Goal: Task Accomplishment & Management: Use online tool/utility

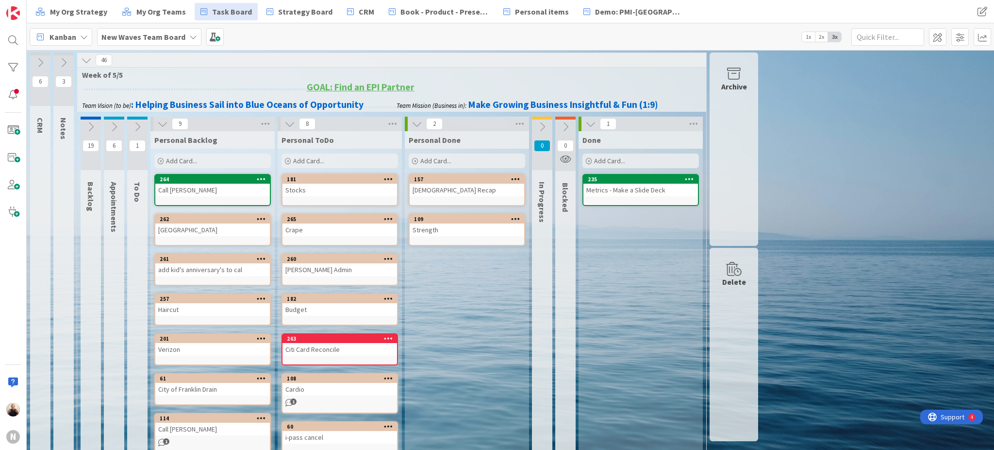
click at [194, 308] on div "Haircut" at bounding box center [212, 309] width 115 height 13
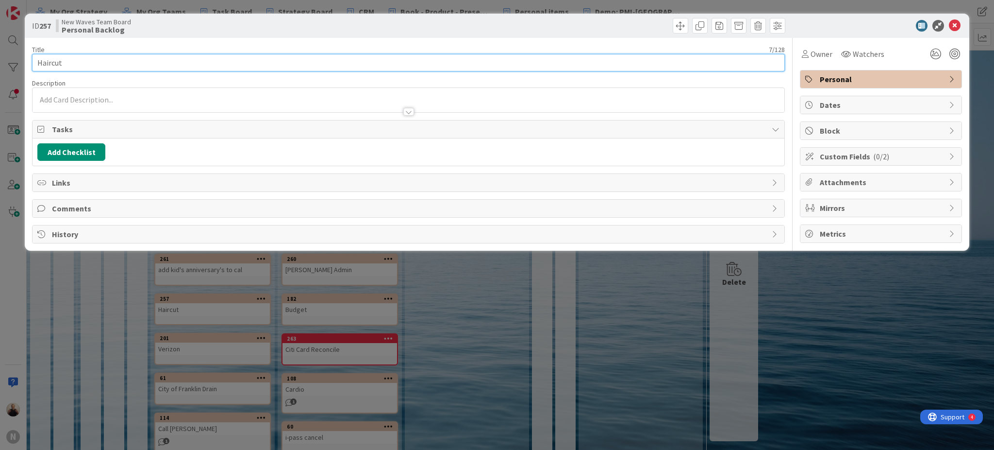
click at [129, 61] on input "Haircut" at bounding box center [408, 62] width 753 height 17
click at [173, 64] on input "Haircut last 8/11 6 weeks =" at bounding box center [408, 62] width 753 height 17
type input "Haircut last 8/11 6 weeks = 9/22"
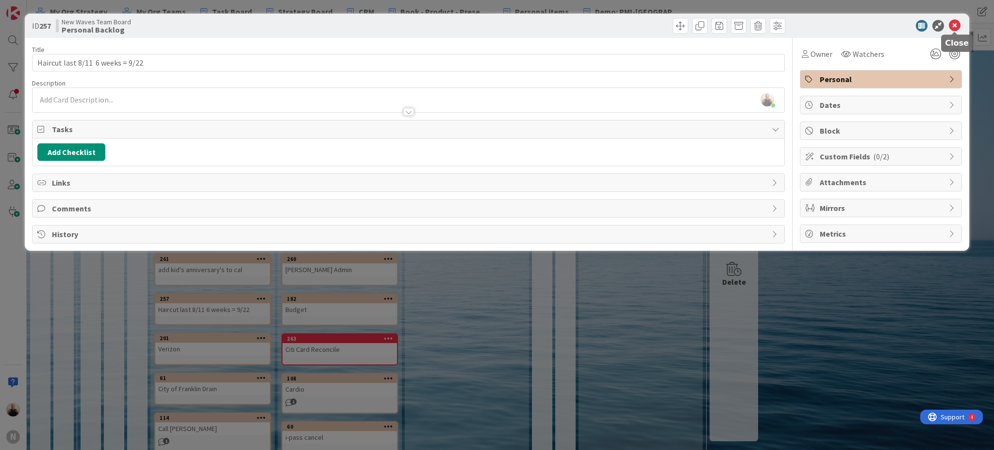
click at [954, 23] on icon at bounding box center [955, 26] width 12 height 12
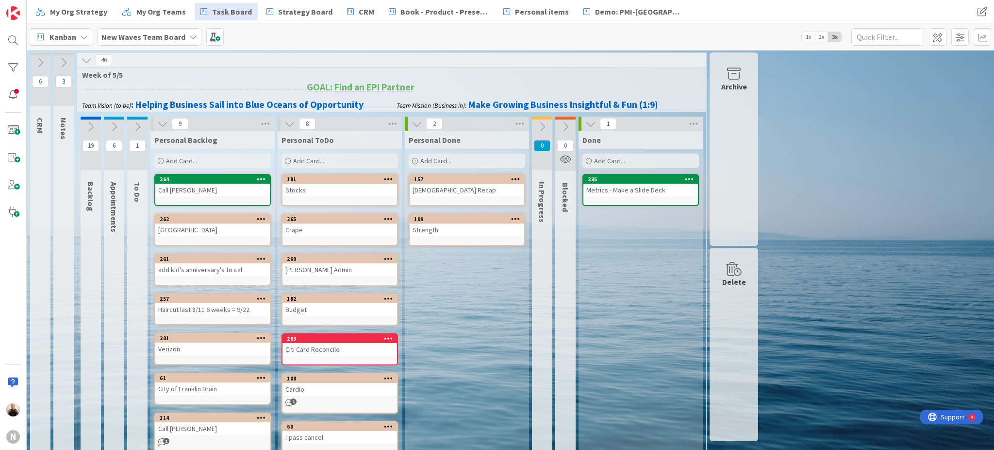
click at [214, 306] on div "Haircut last 8/11 6 weeks = 9/22" at bounding box center [212, 309] width 115 height 13
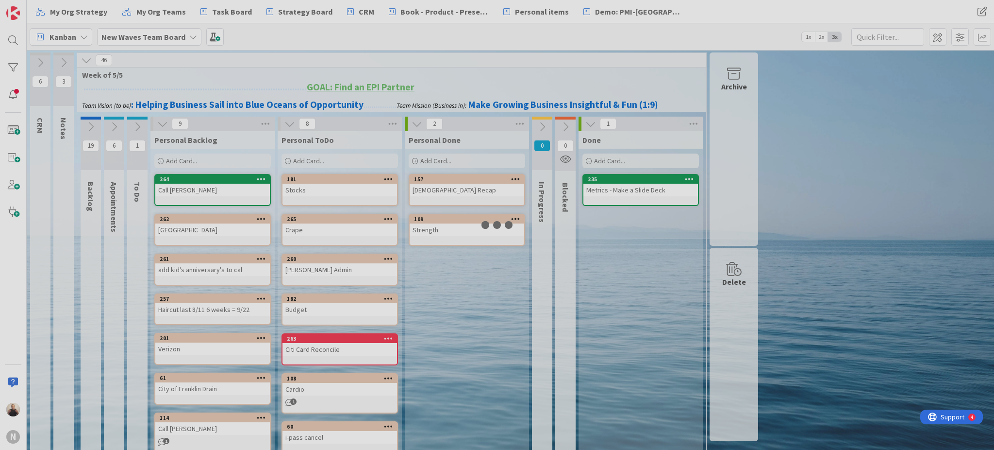
click at [214, 306] on div at bounding box center [497, 225] width 994 height 450
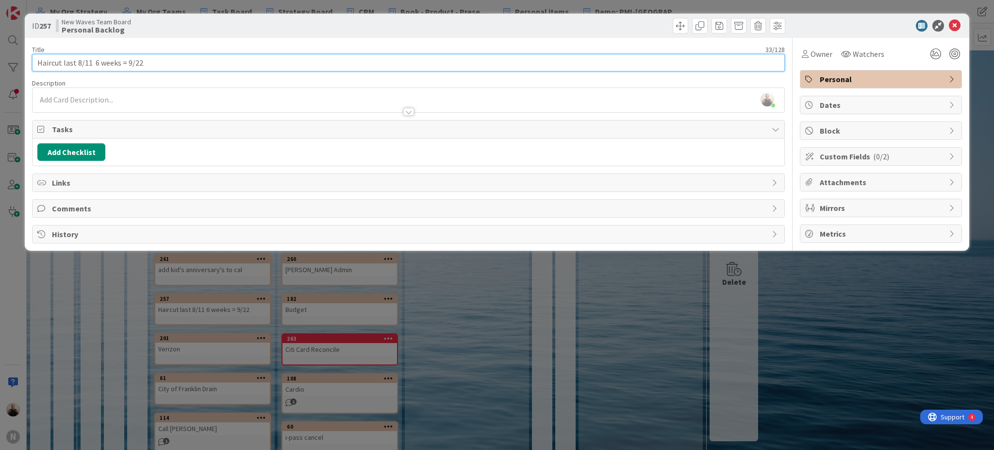
drag, startPoint x: 90, startPoint y: 59, endPoint x: 40, endPoint y: 173, distance: 124.8
click at [91, 58] on input "Haircut last 8/11 6 weeks = 9/22" at bounding box center [408, 62] width 753 height 17
type input "Haircut last 8/11, 6 weeks = 9/22"
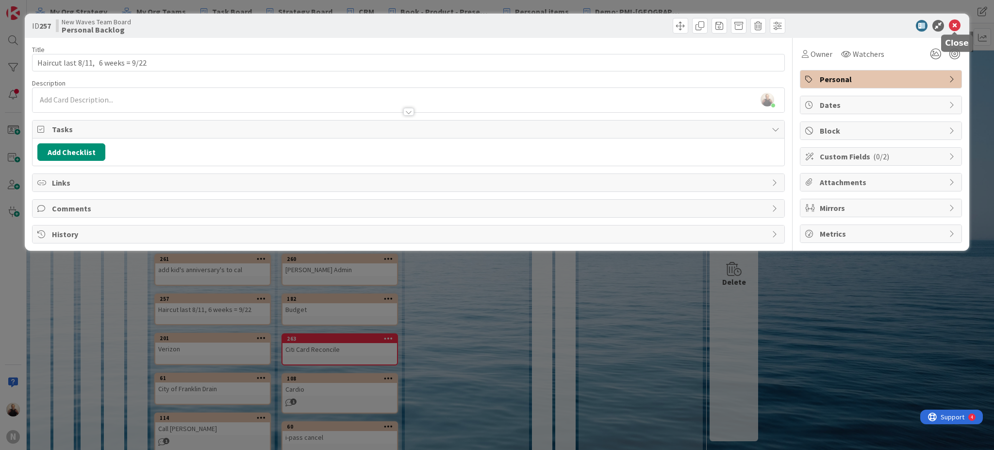
click at [957, 22] on icon at bounding box center [955, 26] width 12 height 12
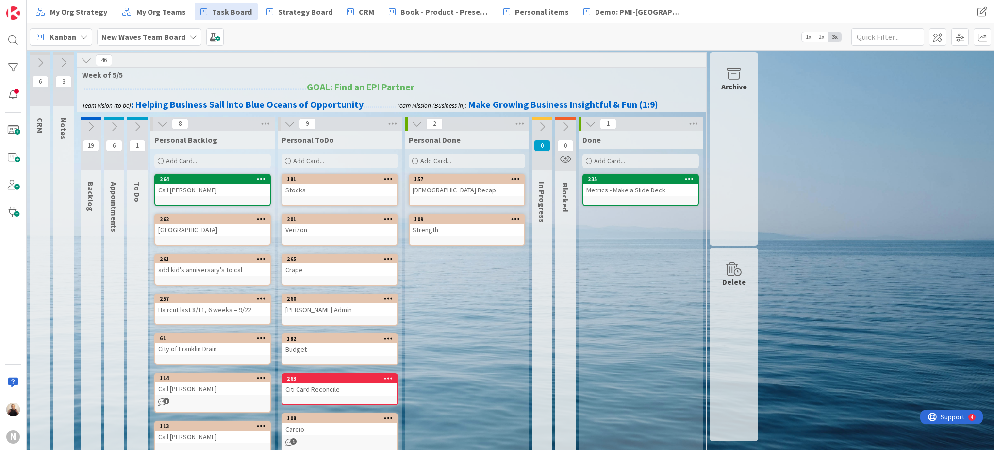
click at [312, 158] on span "Add Card..." at bounding box center [308, 160] width 31 height 9
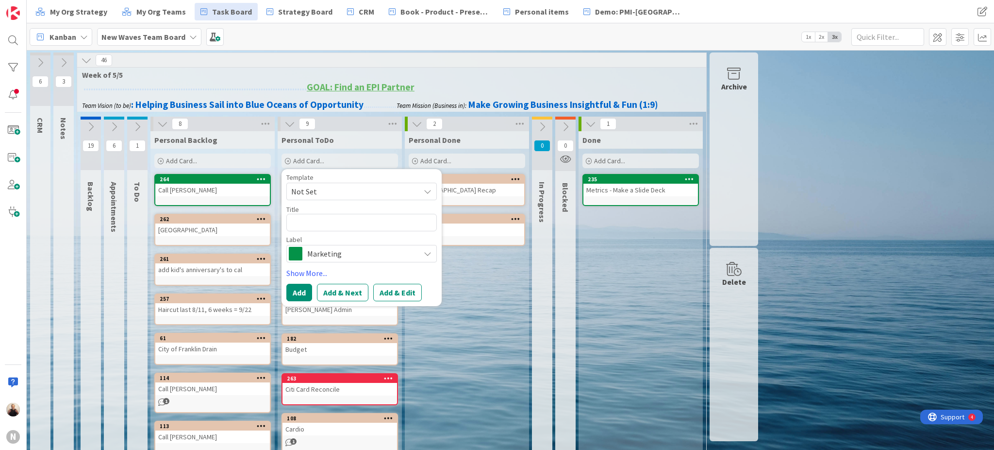
type textarea "x"
type textarea "M"
type textarea "x"
type textarea "Mo"
type textarea "x"
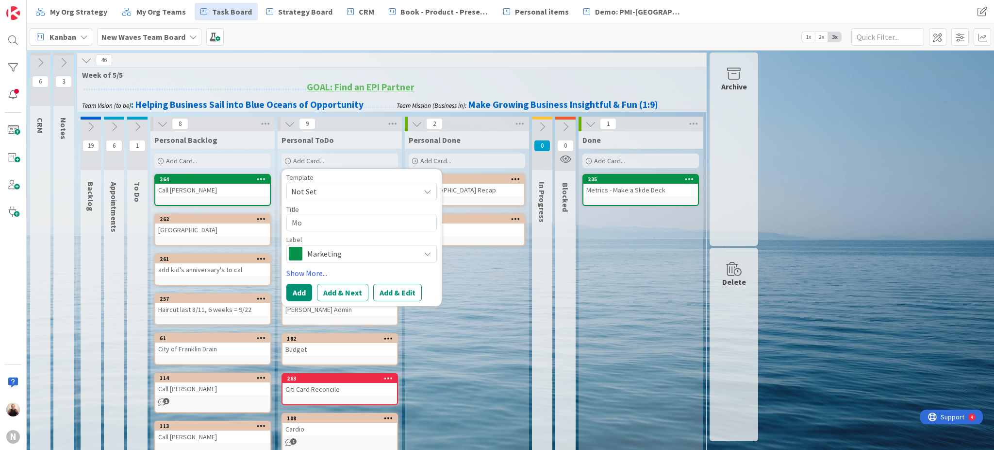
type textarea "Mov"
type textarea "x"
type textarea "Movi"
type textarea "x"
type textarea "Movie"
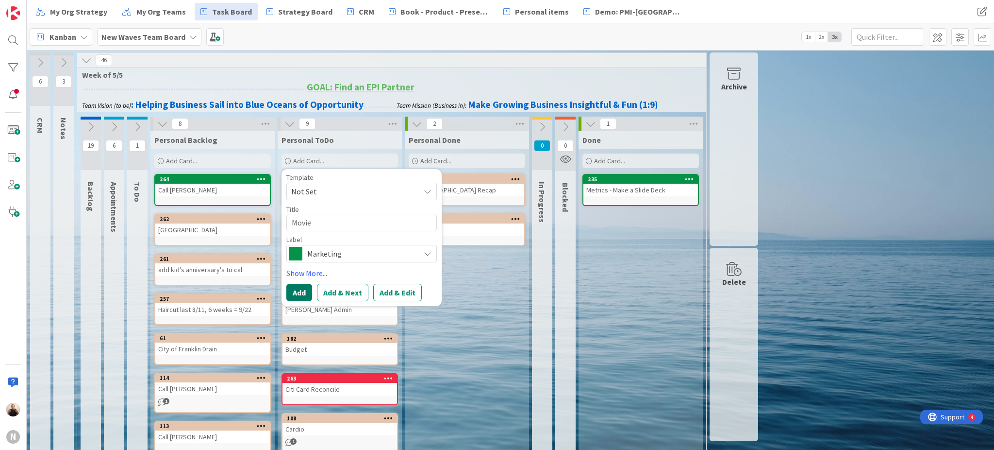
click at [298, 289] on button "Add" at bounding box center [299, 292] width 26 height 17
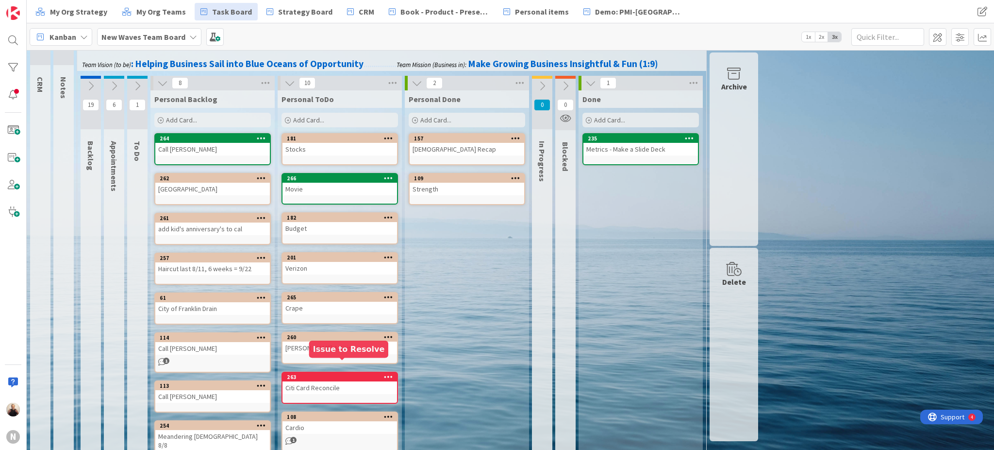
scroll to position [72, 0]
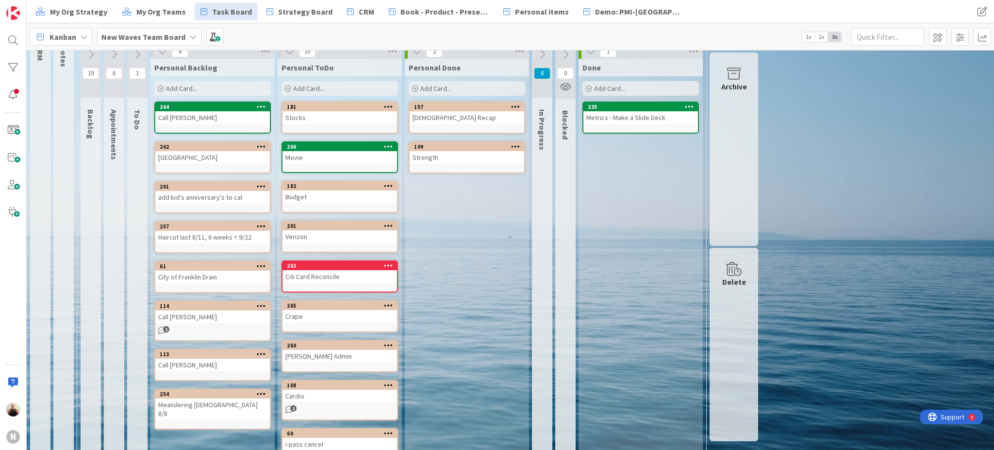
drag, startPoint x: 300, startPoint y: 86, endPoint x: 304, endPoint y: 90, distance: 5.5
click at [300, 86] on span "Add Card..." at bounding box center [308, 88] width 31 height 9
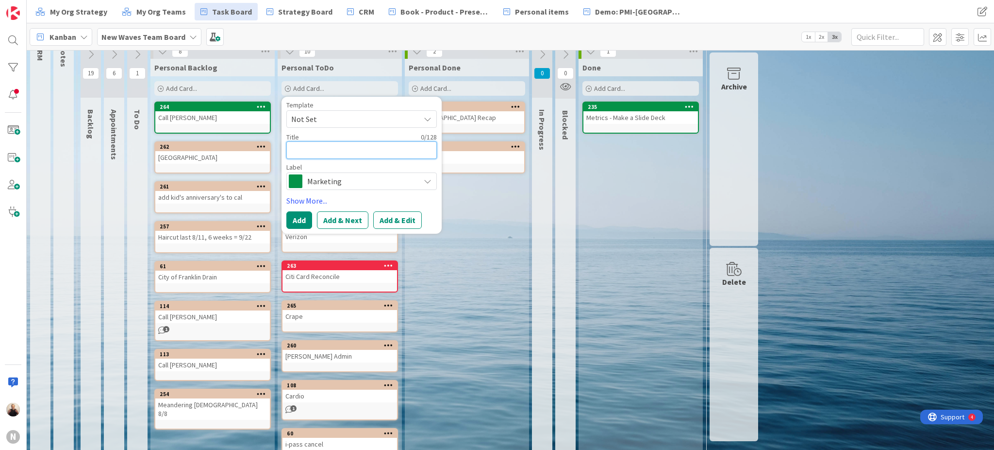
type textarea "x"
type textarea "C"
type textarea "x"
type textarea "Co"
type textarea "x"
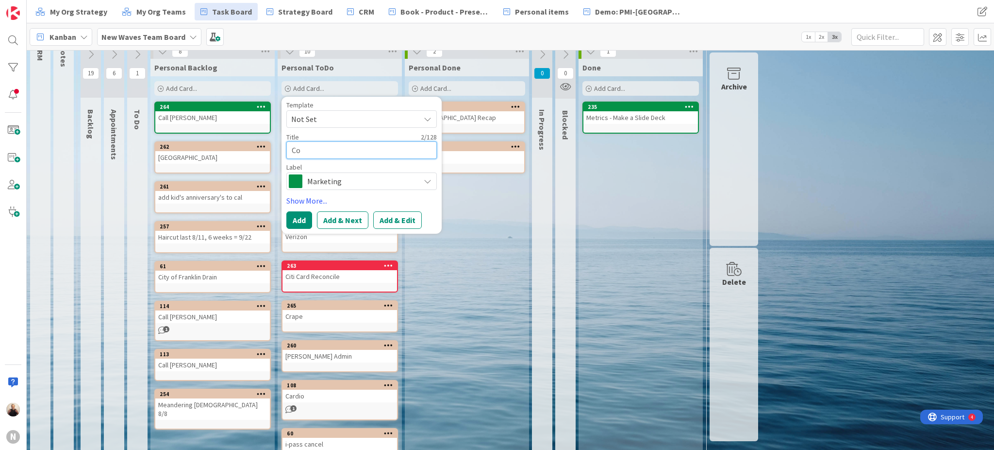
type textarea "Com"
type textarea "x"
type textarea "Comc"
type textarea "x"
type textarea "Comca"
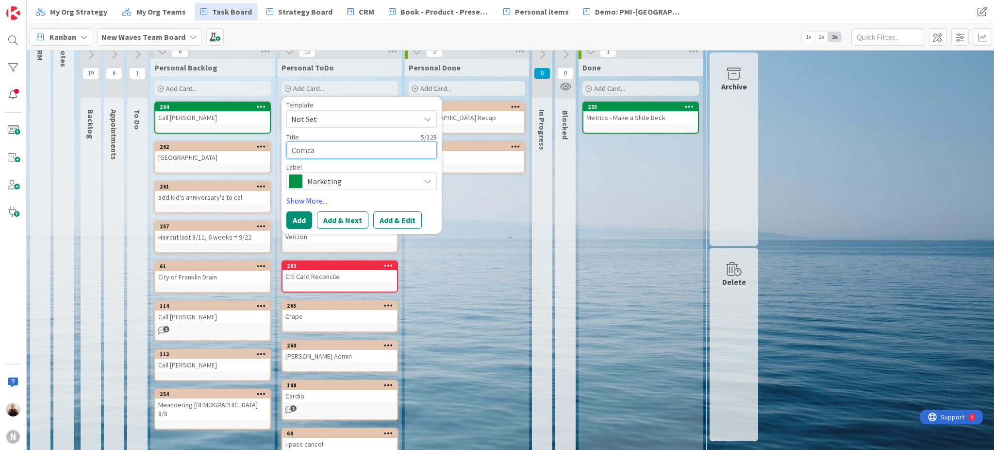
type textarea "x"
type textarea "Comcas"
type textarea "x"
type textarea "Comcast"
click at [345, 182] on span "Marketing" at bounding box center [361, 181] width 108 height 14
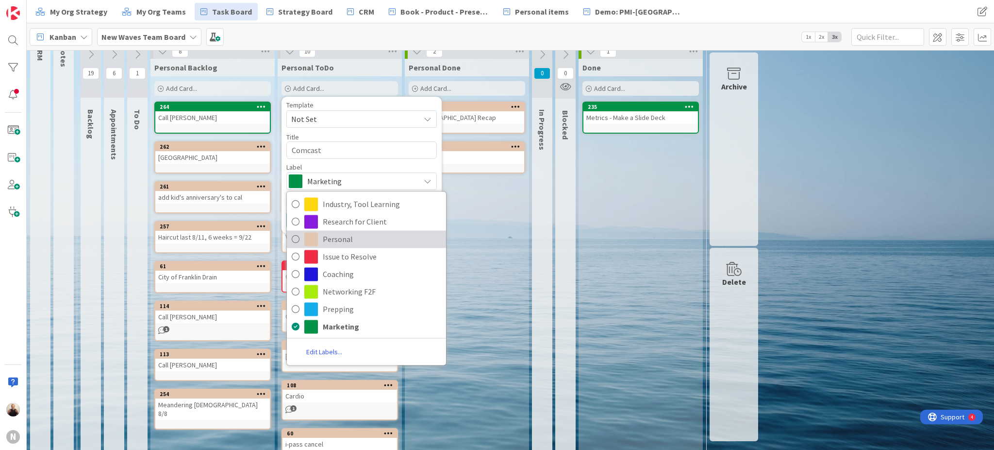
click at [345, 236] on span "Personal" at bounding box center [382, 239] width 118 height 15
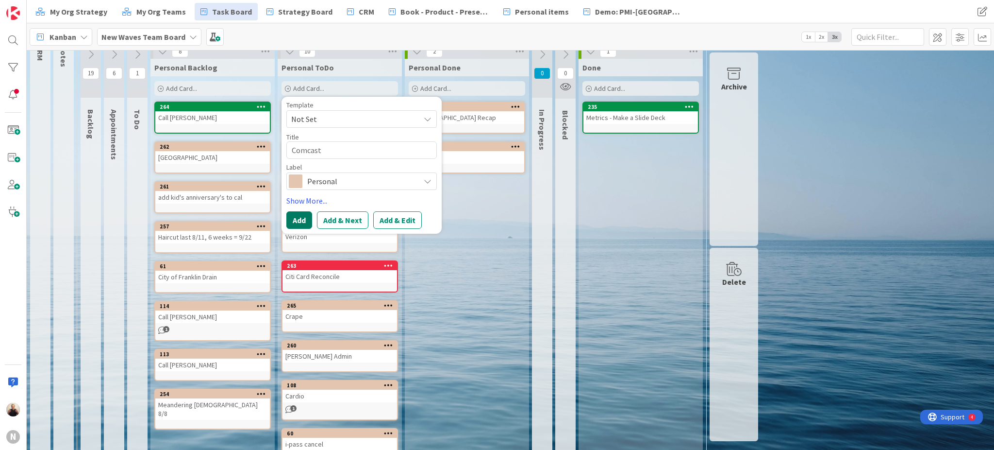
click at [294, 217] on button "Add" at bounding box center [299, 219] width 26 height 17
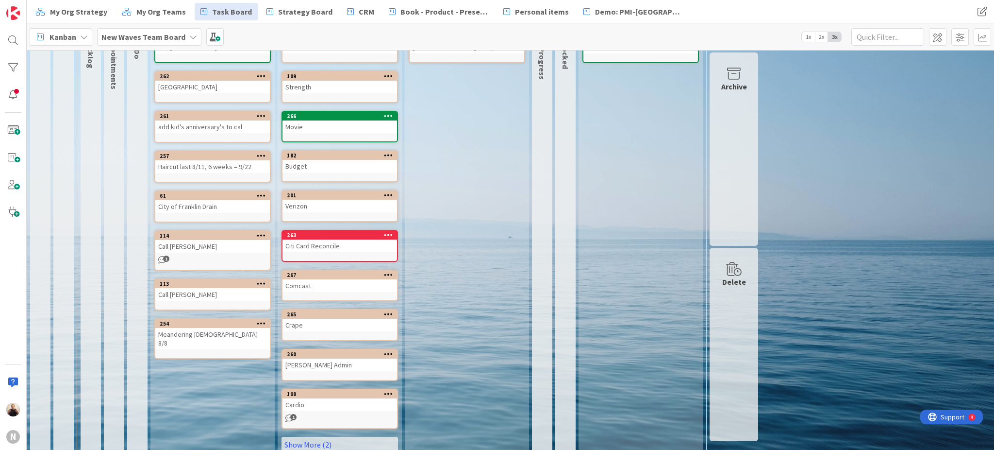
scroll to position [157, 0]
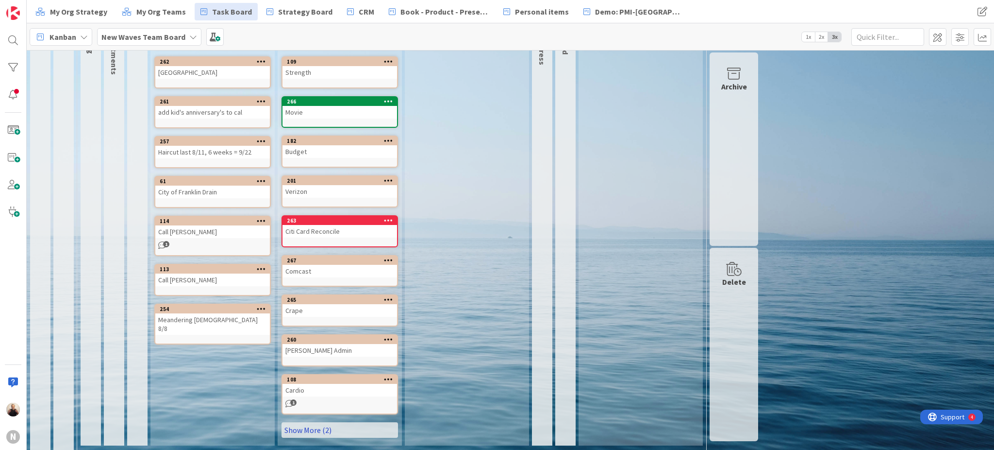
click at [328, 427] on link "Show More (2)" at bounding box center [340, 430] width 117 height 16
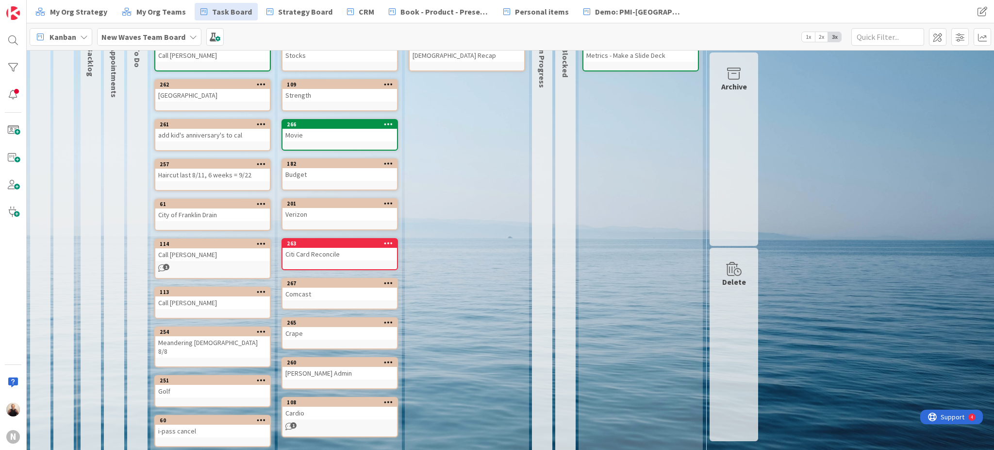
scroll to position [0, 0]
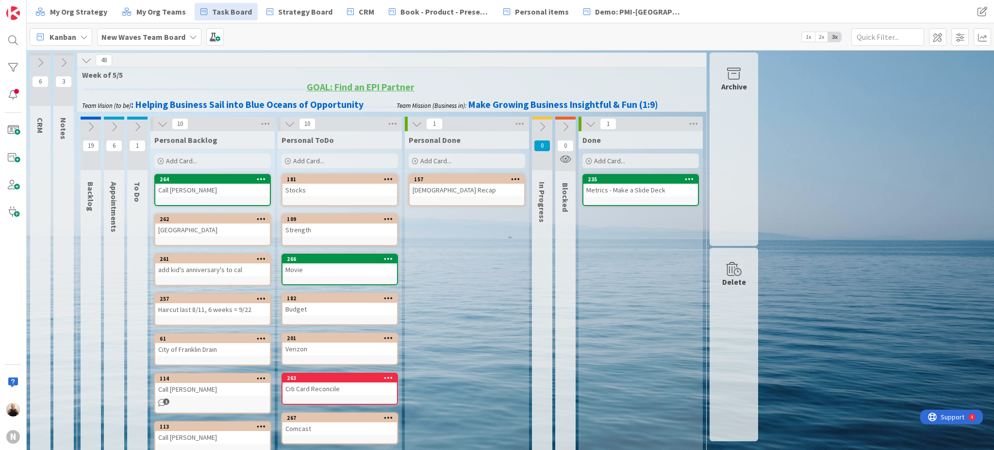
click at [344, 161] on div "Add Card..." at bounding box center [340, 160] width 117 height 15
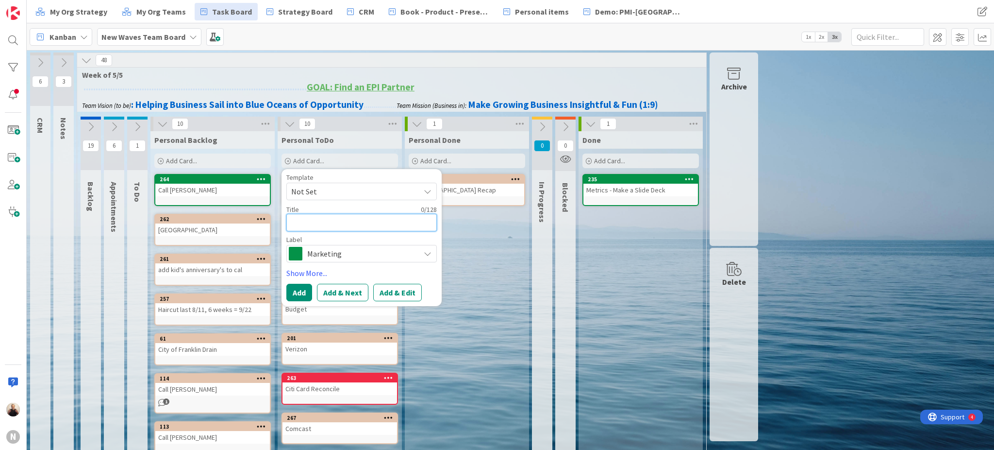
type textarea "x"
type textarea "P"
type textarea "x"
type textarea "Pa"
type textarea "x"
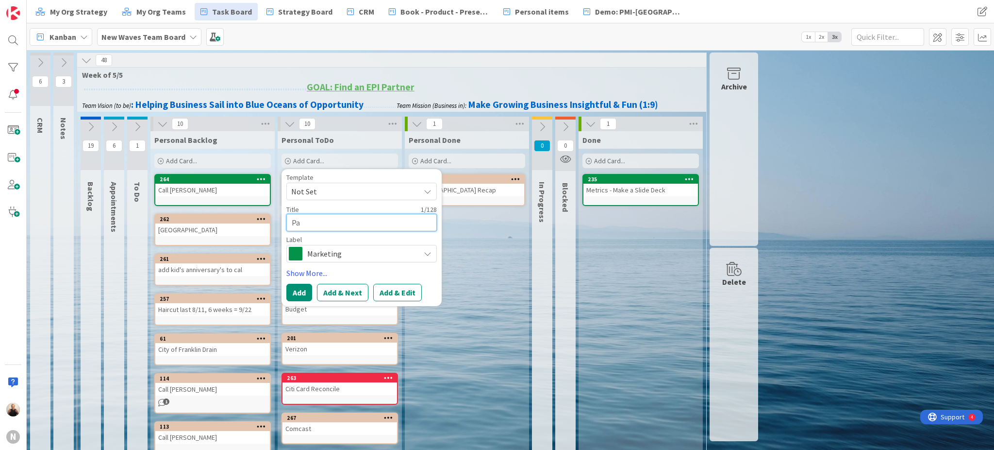
type textarea "Pay"
type textarea "x"
type textarea "Pay"
type textarea "x"
type textarea "Pay D"
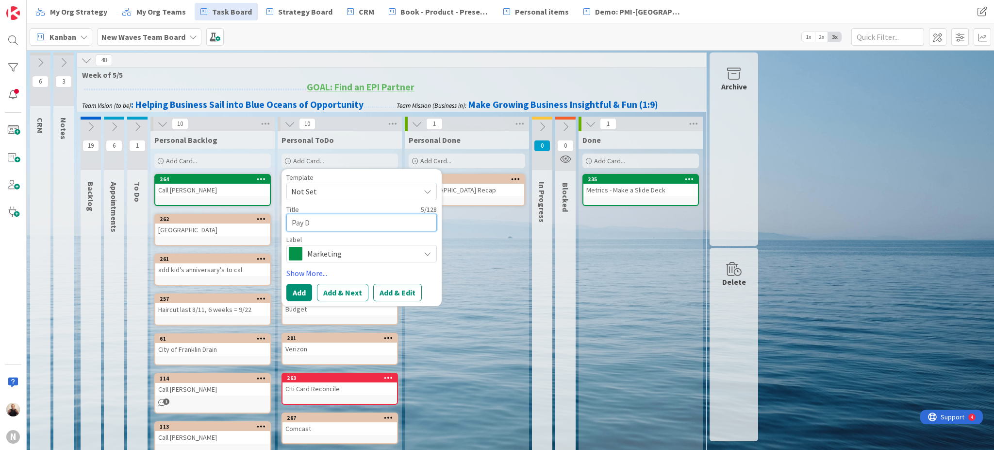
type textarea "x"
type textarea "Pay Do"
type textarea "x"
type textarea "Pay Doc"
click at [377, 252] on span "Marketing" at bounding box center [361, 254] width 108 height 14
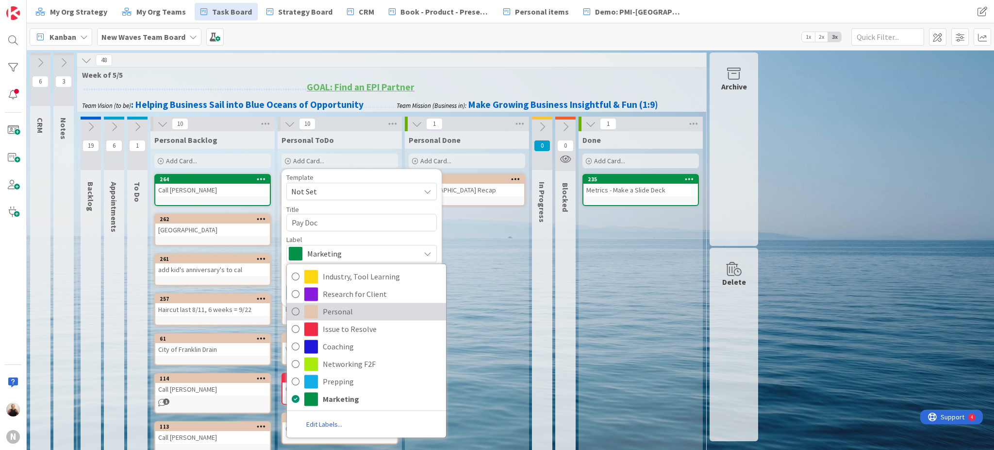
click at [349, 308] on span "Personal" at bounding box center [382, 311] width 118 height 15
type textarea "x"
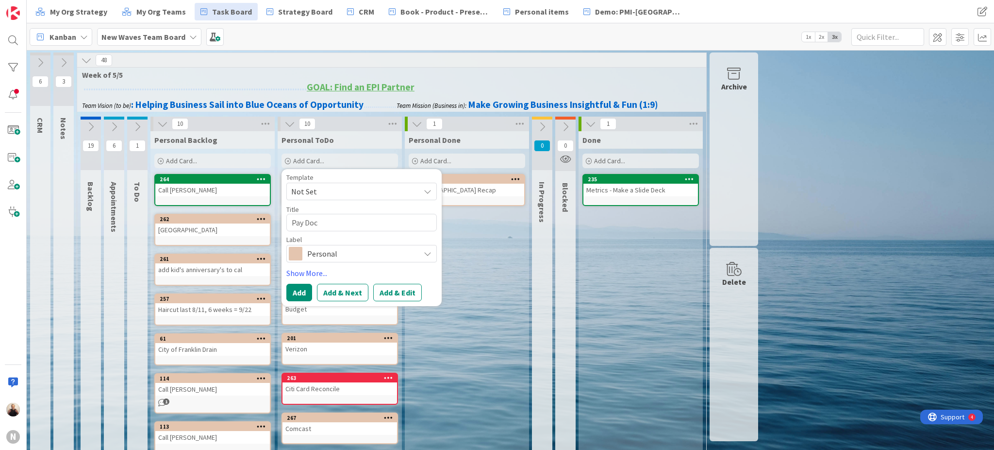
click at [477, 336] on div "Personal Done Add Card... 157 Bible Recap" at bounding box center [467, 360] width 124 height 458
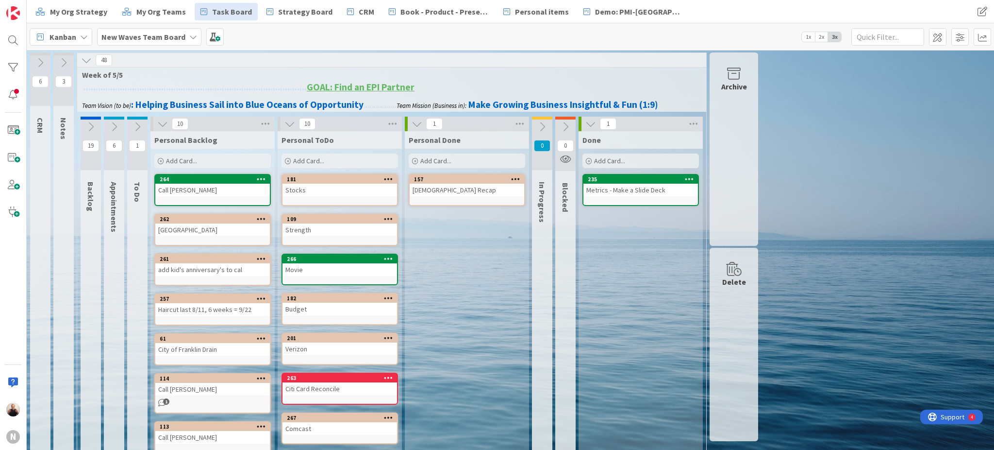
click at [335, 155] on div "Add Card..." at bounding box center [340, 160] width 117 height 15
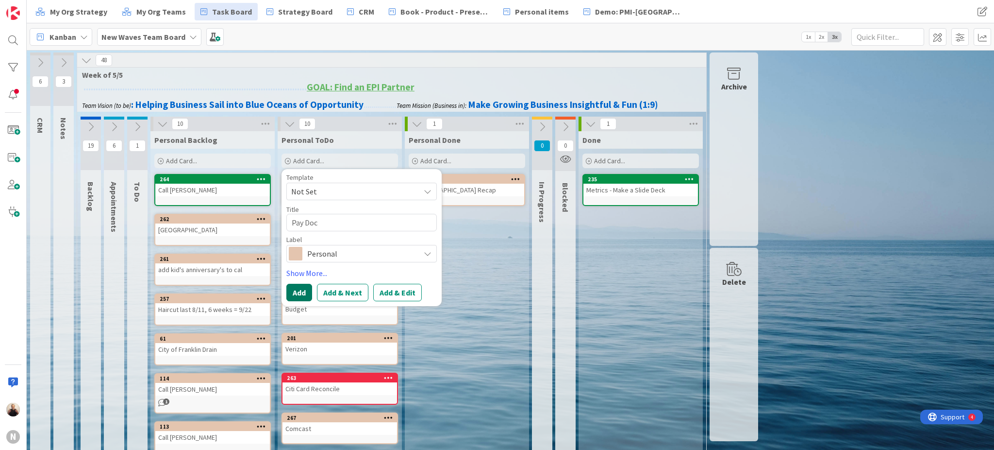
click at [294, 293] on button "Add" at bounding box center [299, 292] width 26 height 17
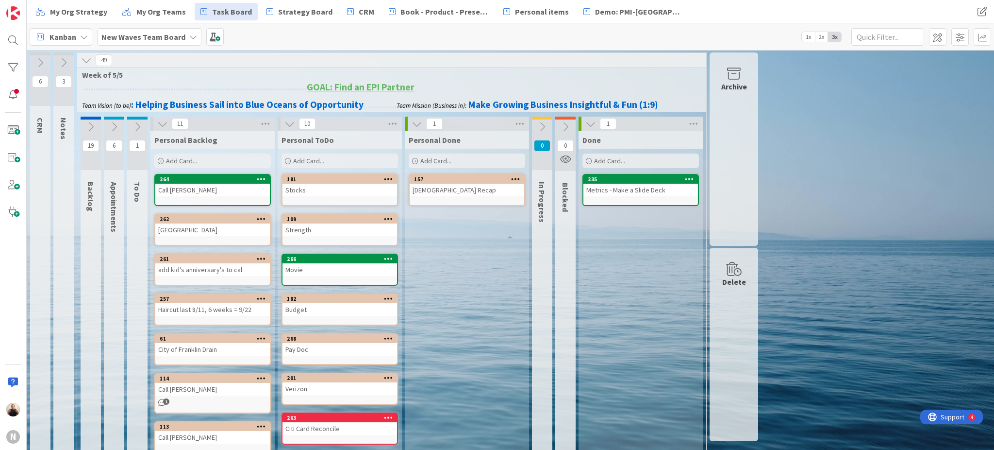
click at [820, 36] on span "2x" at bounding box center [821, 37] width 13 height 10
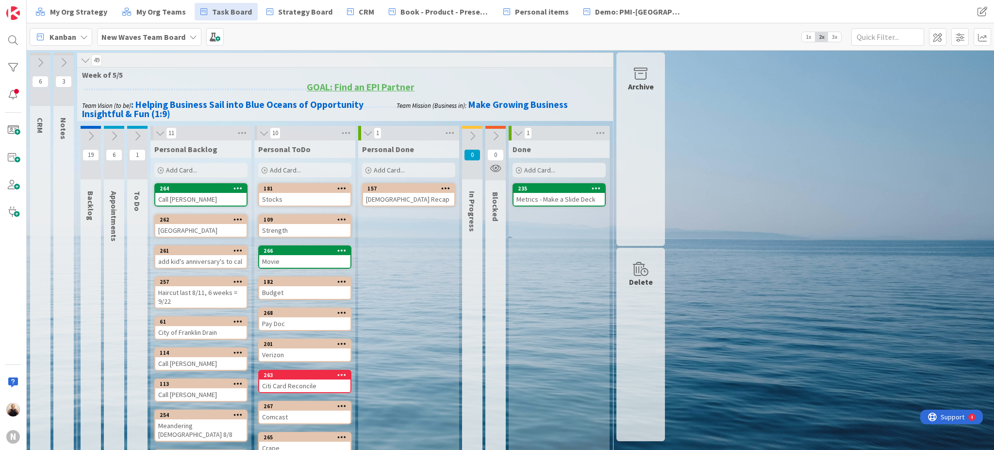
click at [835, 35] on span "3x" at bounding box center [834, 37] width 13 height 10
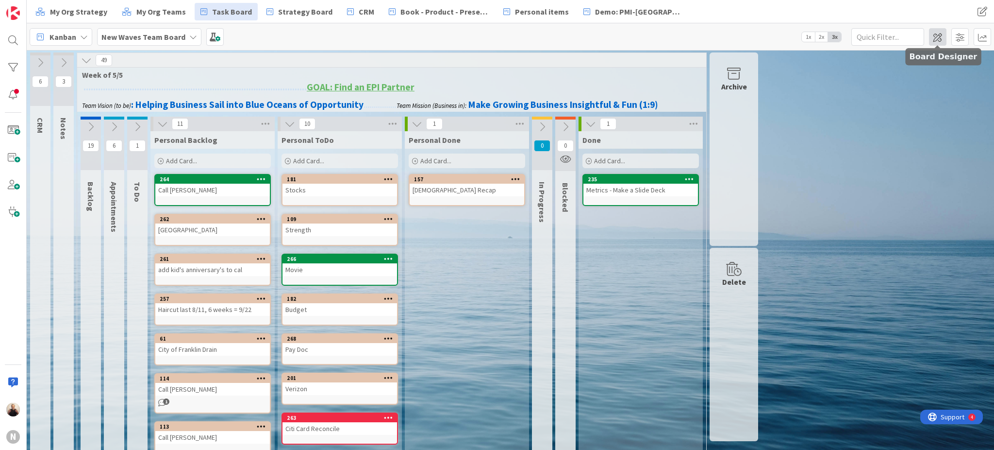
click at [939, 36] on span at bounding box center [937, 36] width 17 height 17
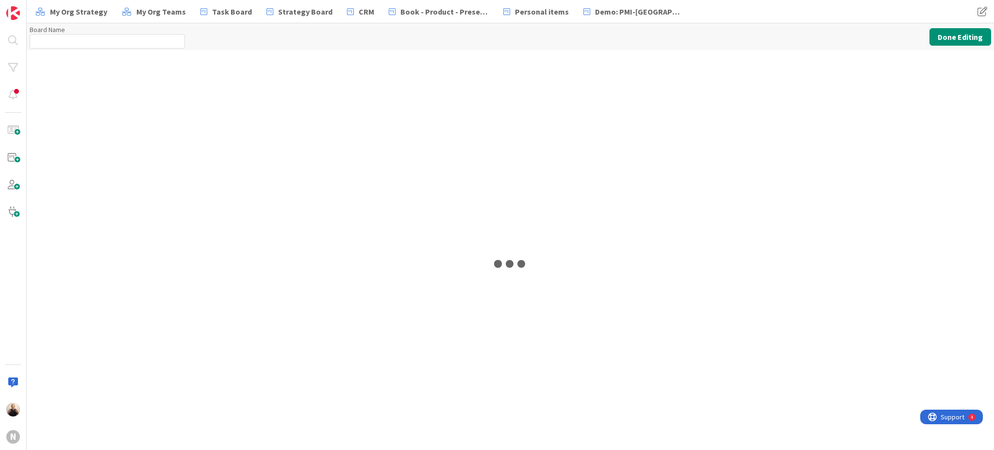
type input "New Waves Team Board"
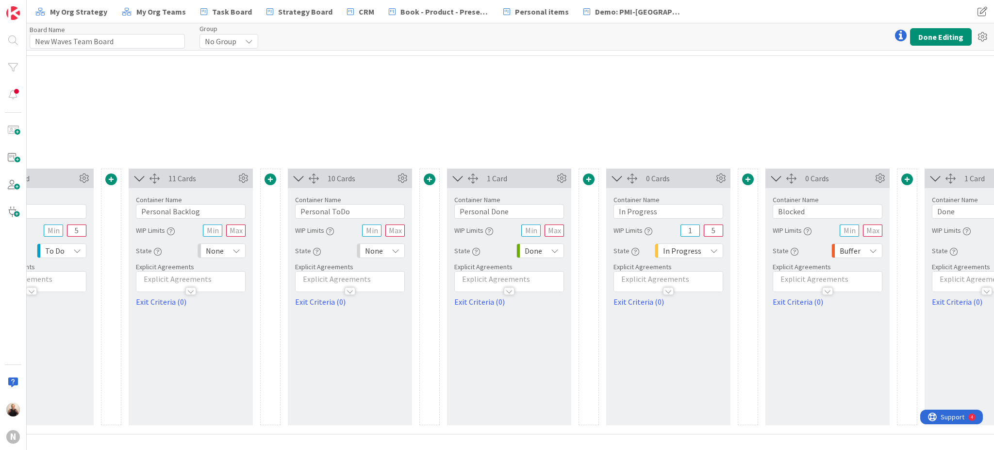
scroll to position [0, 780]
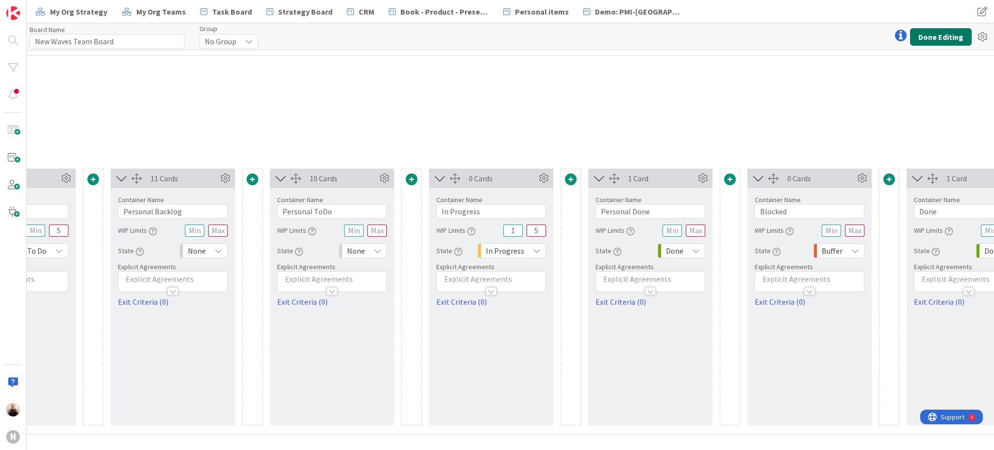
click at [927, 32] on button "Done Editing" at bounding box center [941, 36] width 62 height 17
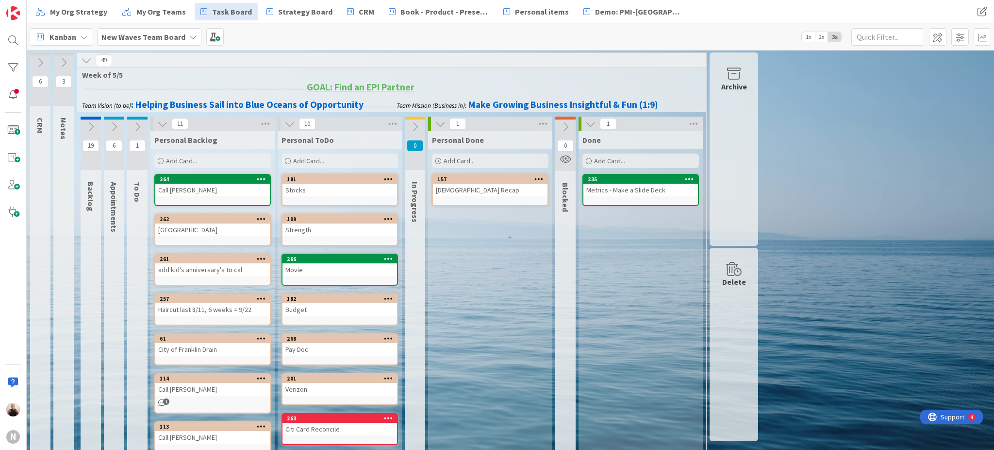
click at [417, 124] on icon at bounding box center [415, 126] width 11 height 11
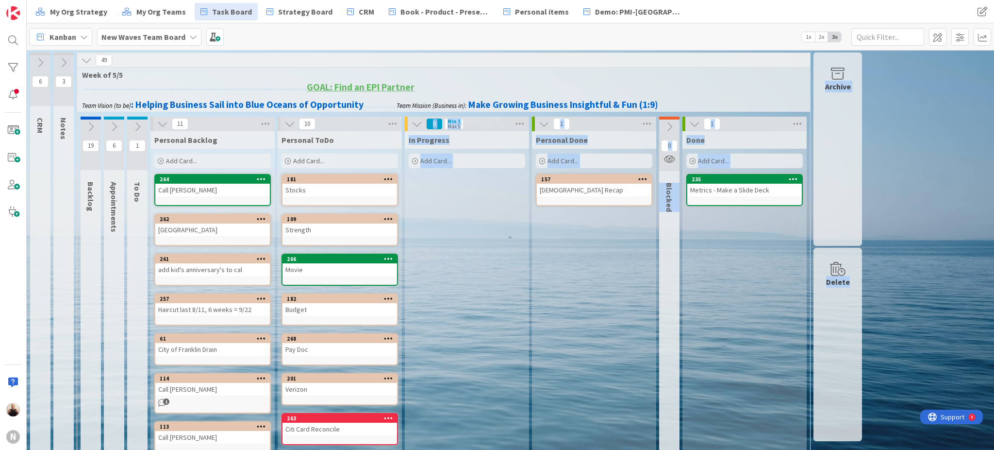
drag, startPoint x: 338, startPoint y: 174, endPoint x: 356, endPoint y: 186, distance: 21.4
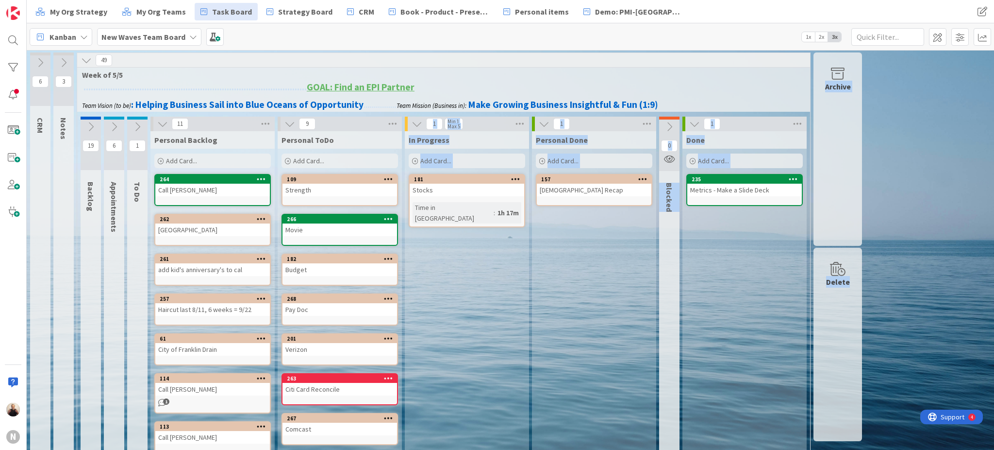
click at [482, 333] on div "In Progress Add Card... 181 Stocks Time in Column : 1h 17m" at bounding box center [467, 371] width 124 height 481
